Goal: Register for event/course

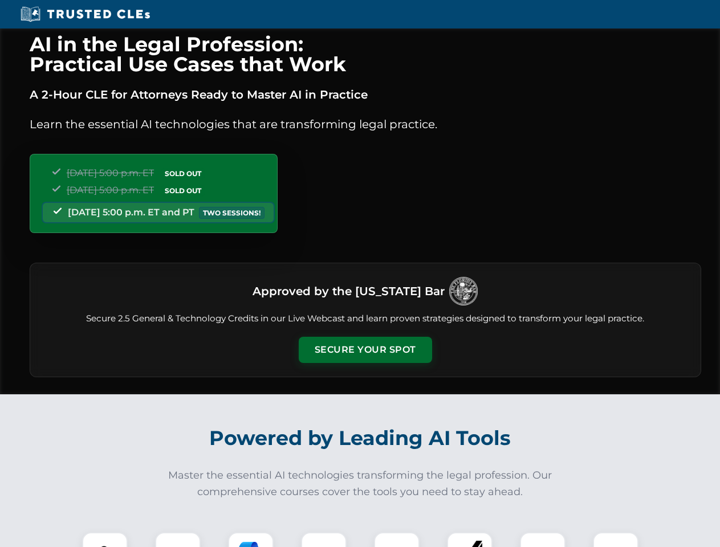
click at [365, 350] on button "Secure Your Spot" at bounding box center [365, 350] width 133 height 26
click at [105, 540] on img at bounding box center [104, 555] width 33 height 33
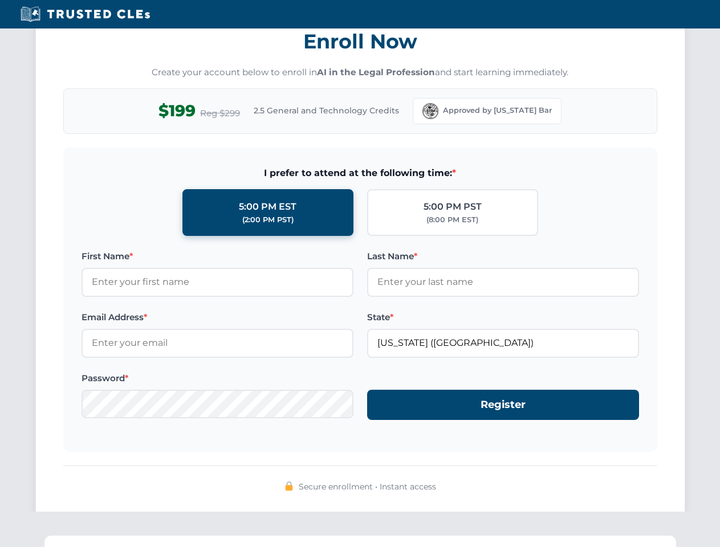
scroll to position [1119, 0]
